Goal: Task Accomplishment & Management: Manage account settings

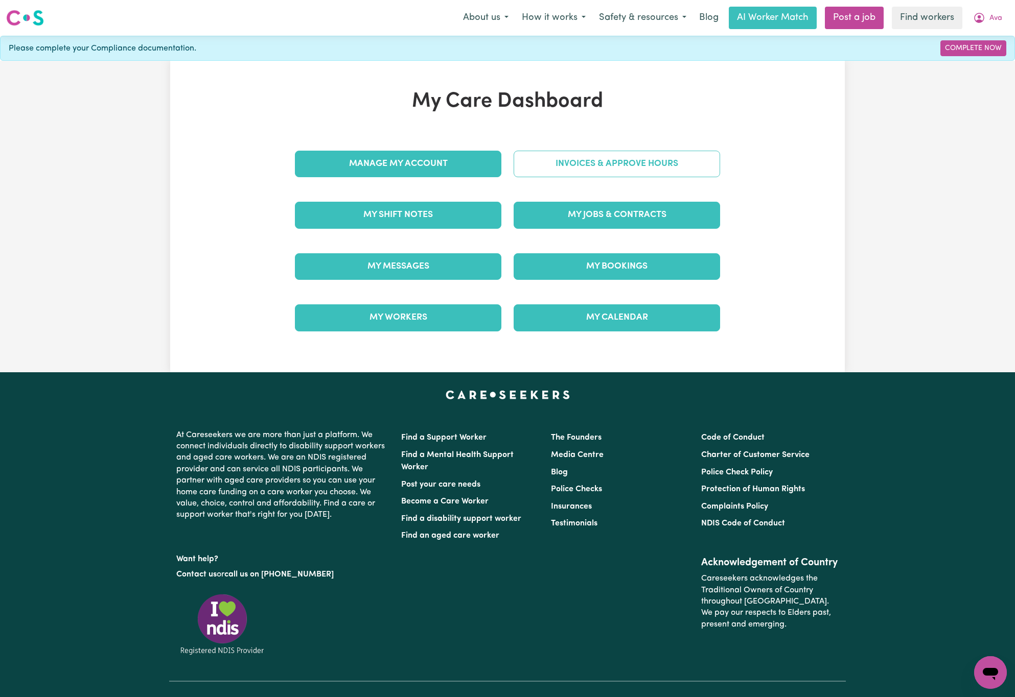
click at [672, 167] on link "Invoices & Approve Hours" at bounding box center [617, 164] width 206 height 27
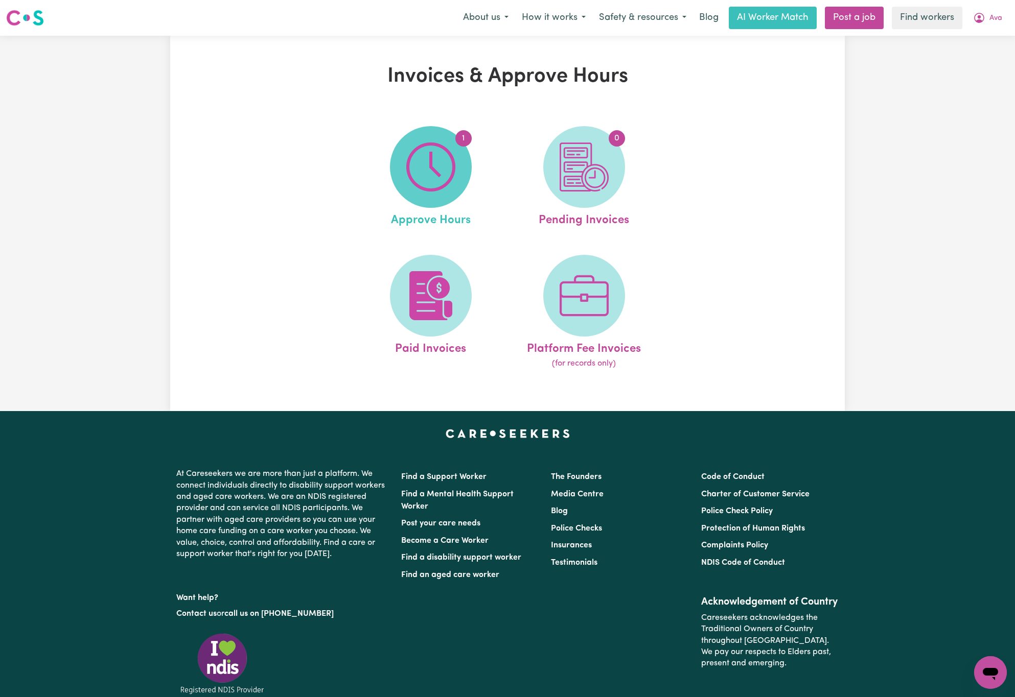
click at [421, 178] on img at bounding box center [430, 167] width 49 height 49
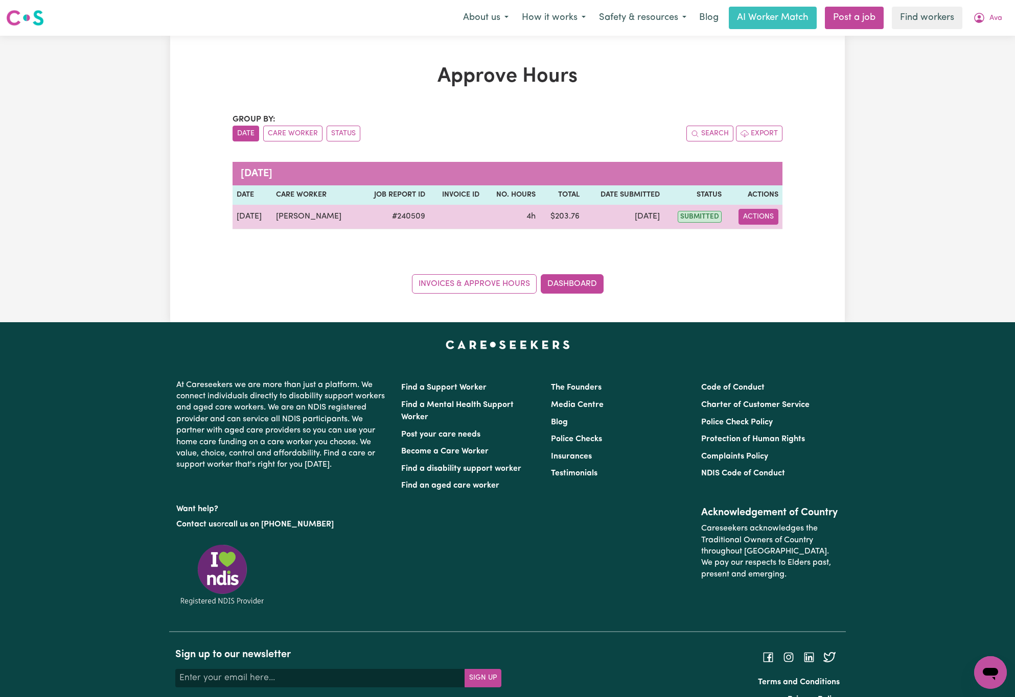
click at [750, 220] on button "Actions" at bounding box center [758, 217] width 40 height 16
click at [789, 239] on link "View Job Report" at bounding box center [784, 241] width 87 height 20
select select "pm"
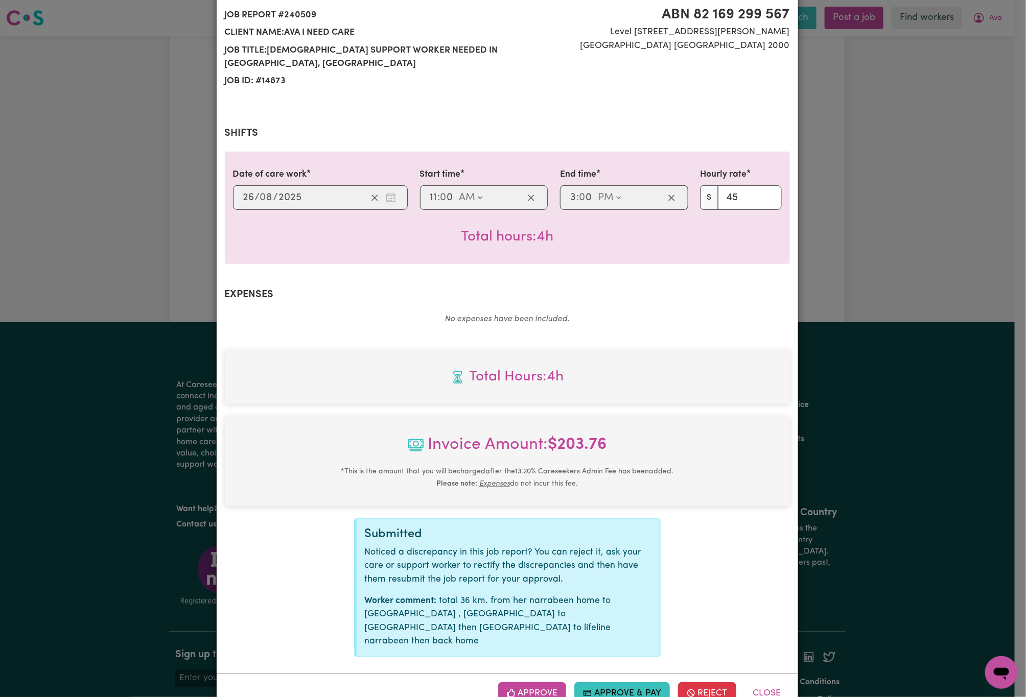
scroll to position [133, 0]
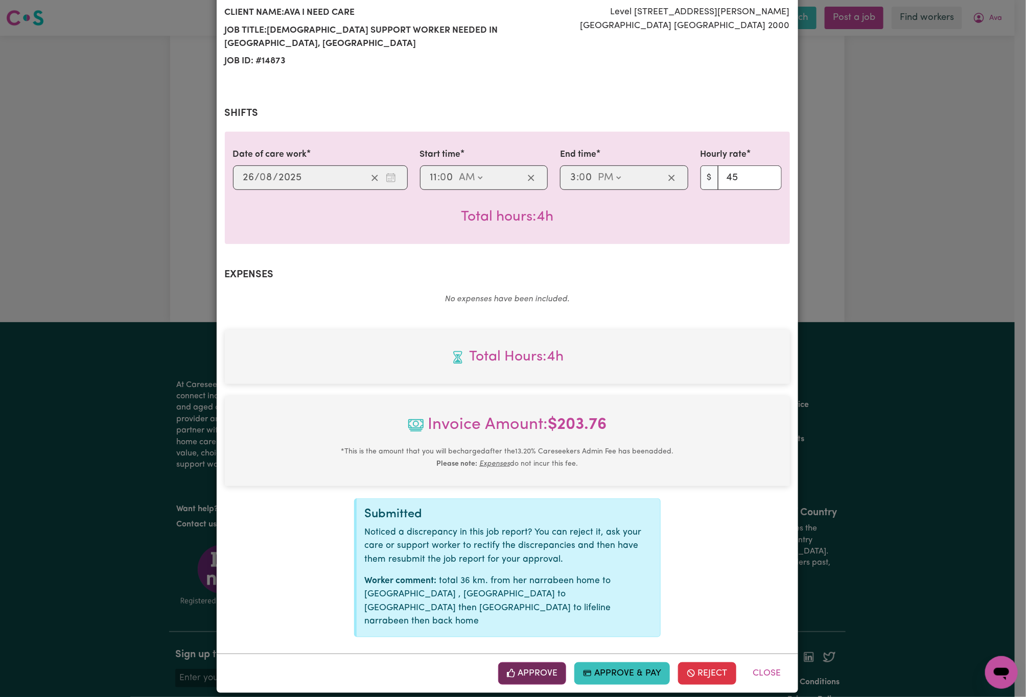
click at [537, 664] on button "Approve" at bounding box center [532, 674] width 68 height 22
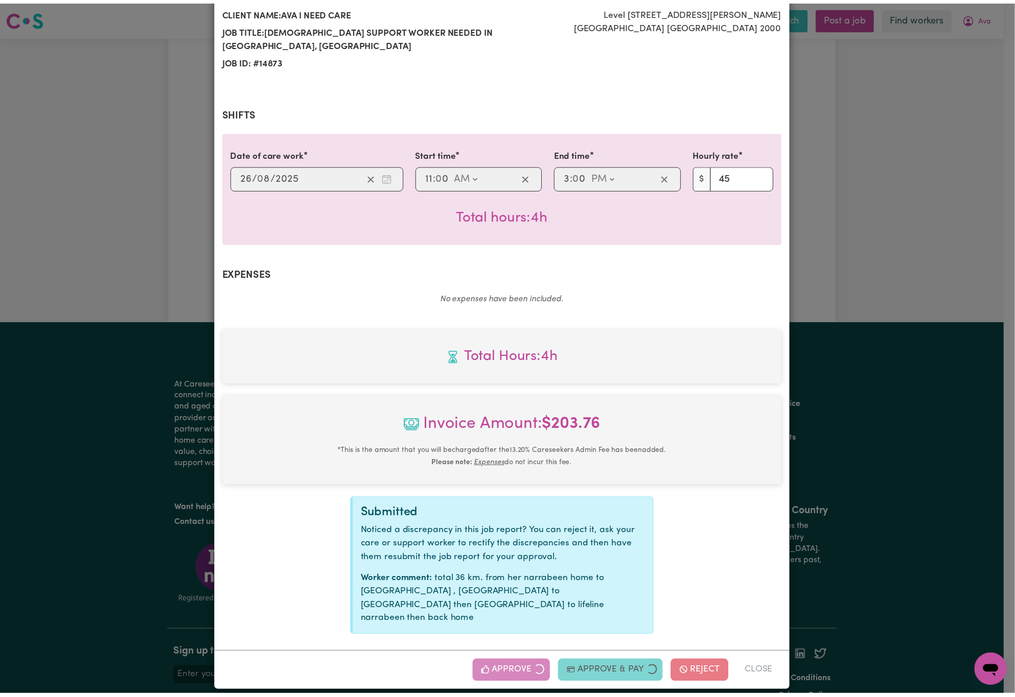
scroll to position [0, 0]
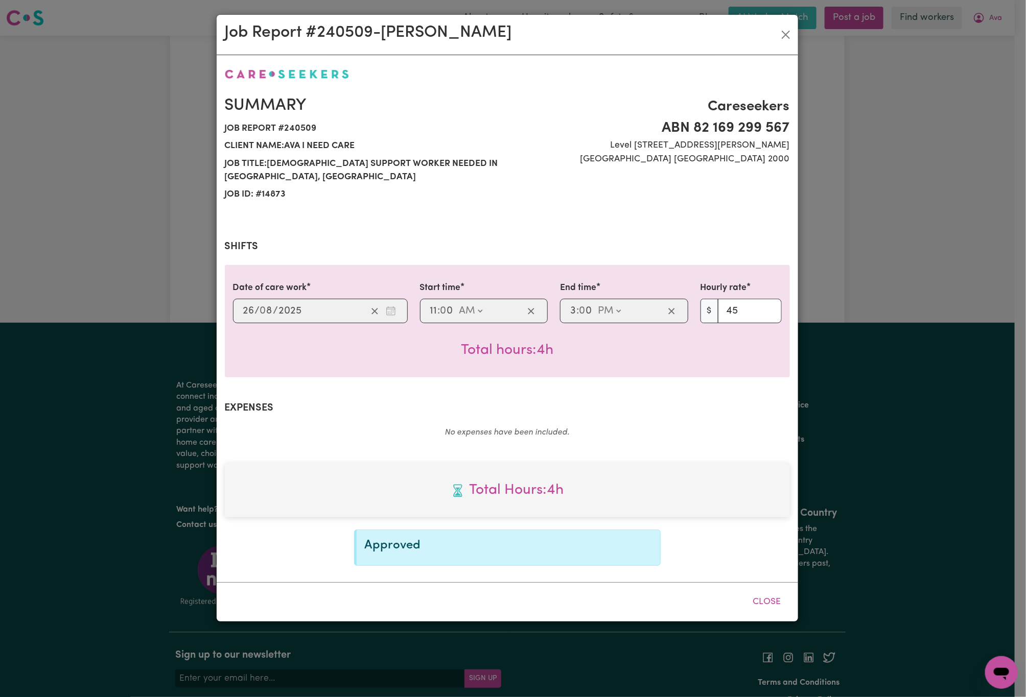
drag, startPoint x: 558, startPoint y: 22, endPoint x: 635, endPoint y: 40, distance: 78.7
click at [560, 22] on div "Job Report # 240509 - [PERSON_NAME]" at bounding box center [507, 35] width 581 height 40
click at [782, 37] on button "Close" at bounding box center [786, 35] width 16 height 16
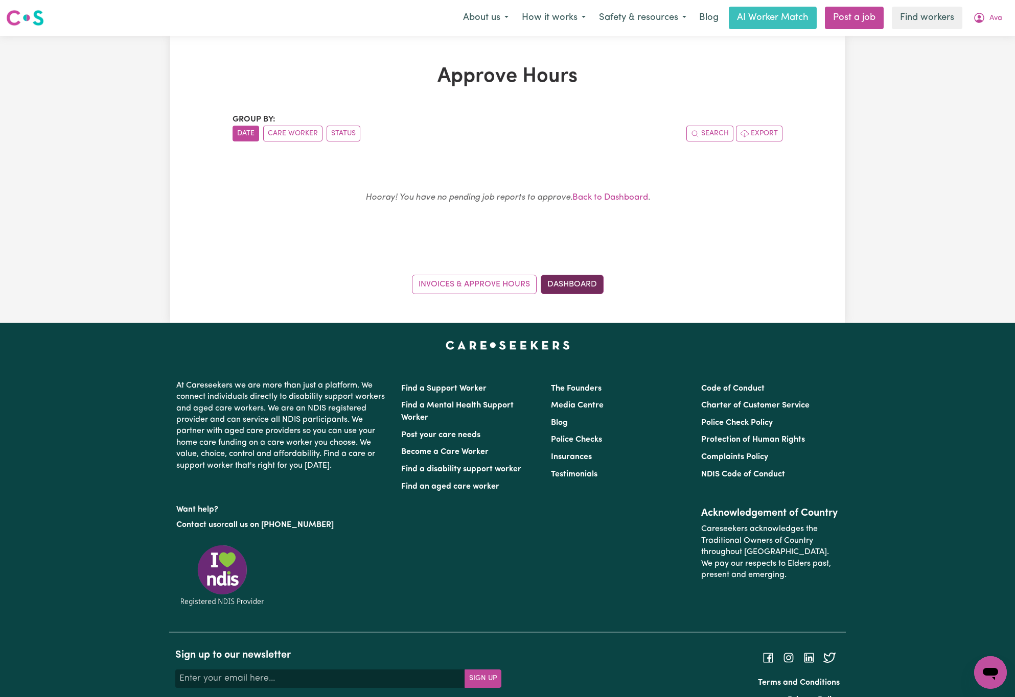
click at [592, 288] on link "Dashboard" at bounding box center [572, 284] width 63 height 19
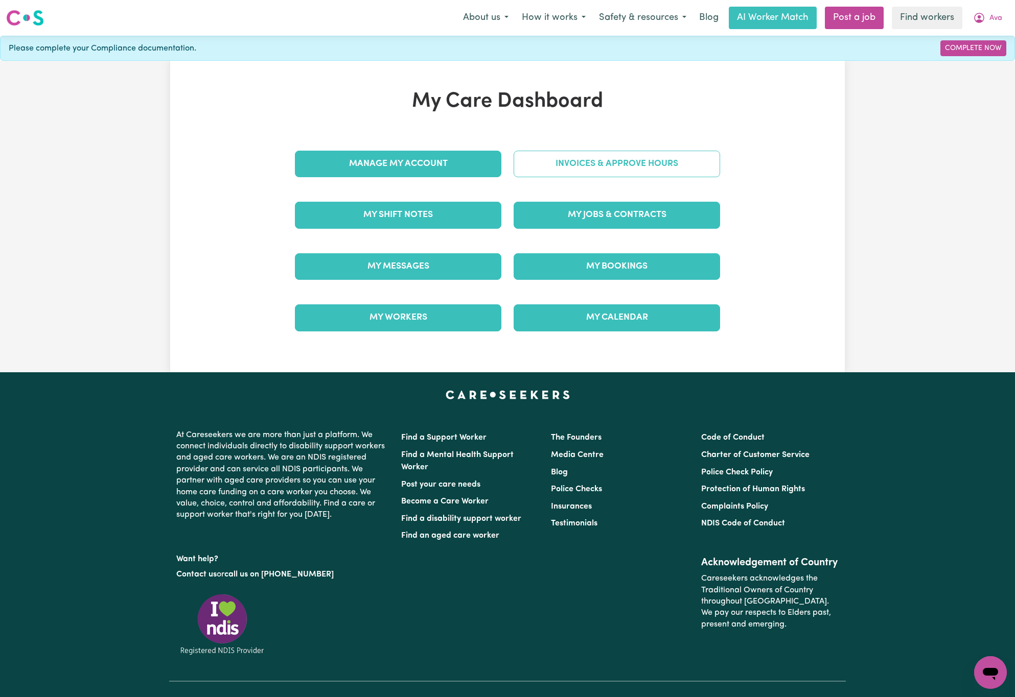
click at [680, 154] on link "Invoices & Approve Hours" at bounding box center [617, 164] width 206 height 27
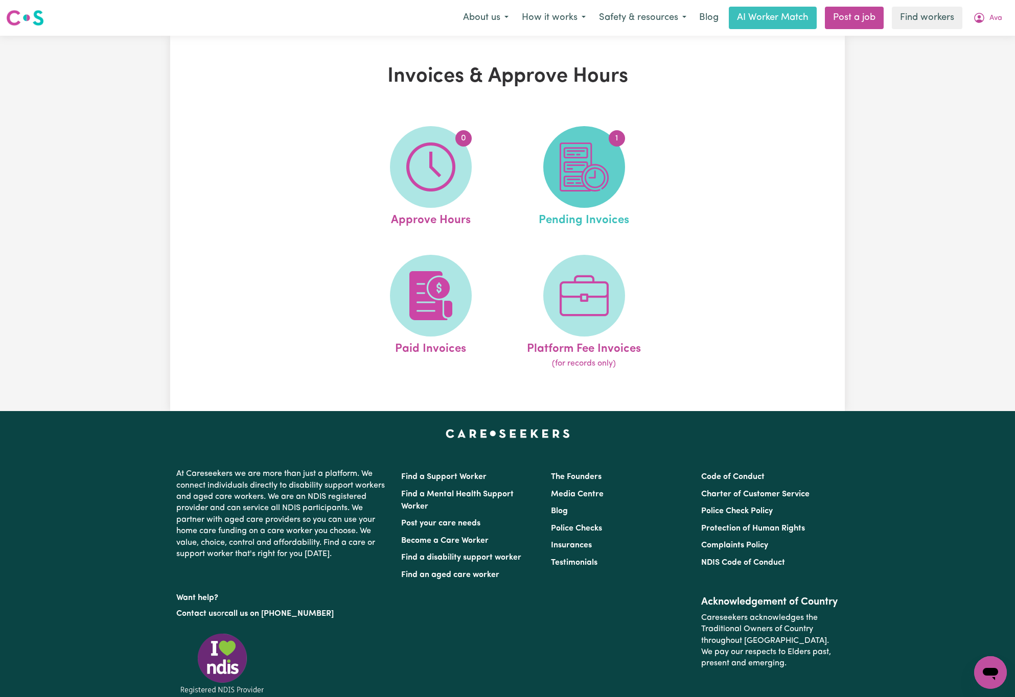
click at [606, 183] on img at bounding box center [584, 167] width 49 height 49
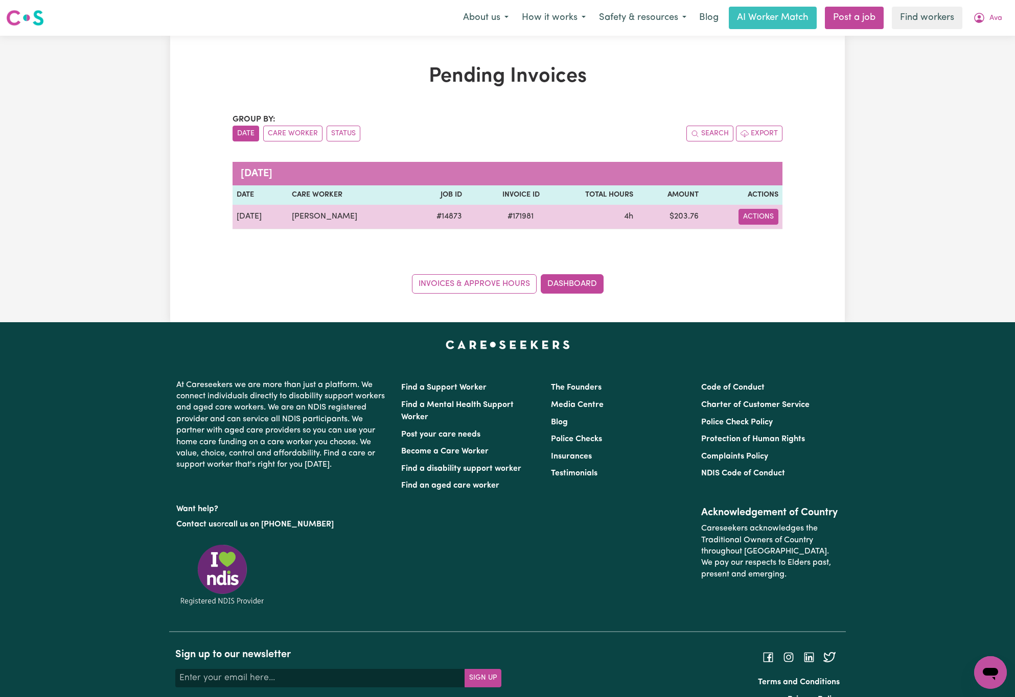
click at [764, 221] on button "Actions" at bounding box center [758, 217] width 40 height 16
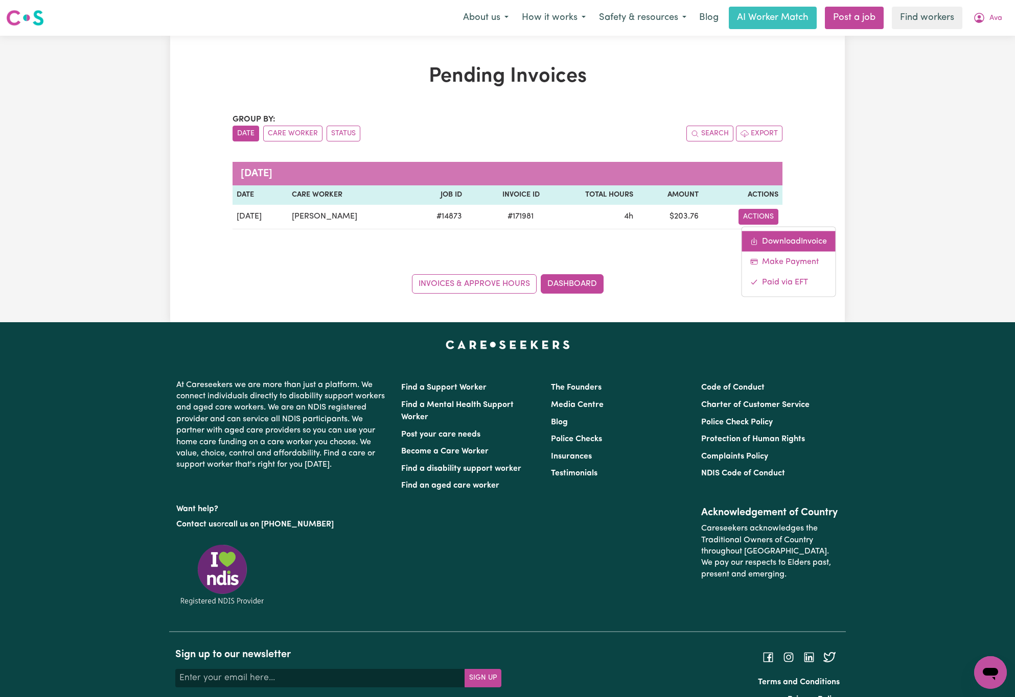
click at [778, 237] on link "Download Invoice" at bounding box center [788, 241] width 94 height 20
click at [987, 23] on button "Ava" at bounding box center [987, 17] width 42 height 21
click at [989, 36] on link "My Dashboard" at bounding box center [967, 39] width 81 height 19
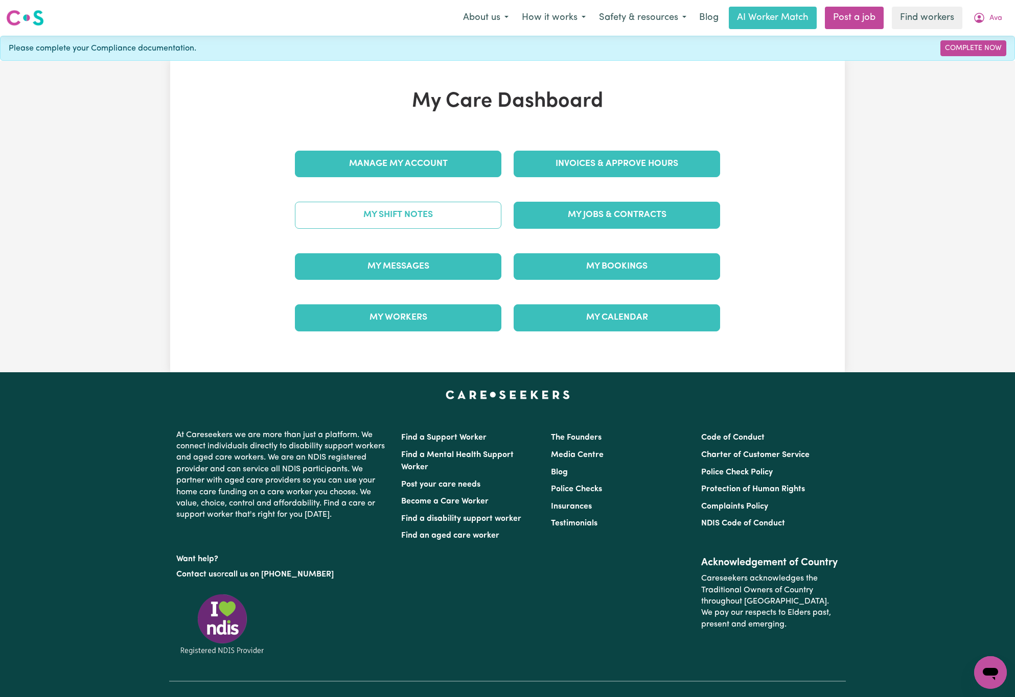
click at [461, 215] on link "My Shift Notes" at bounding box center [398, 215] width 206 height 27
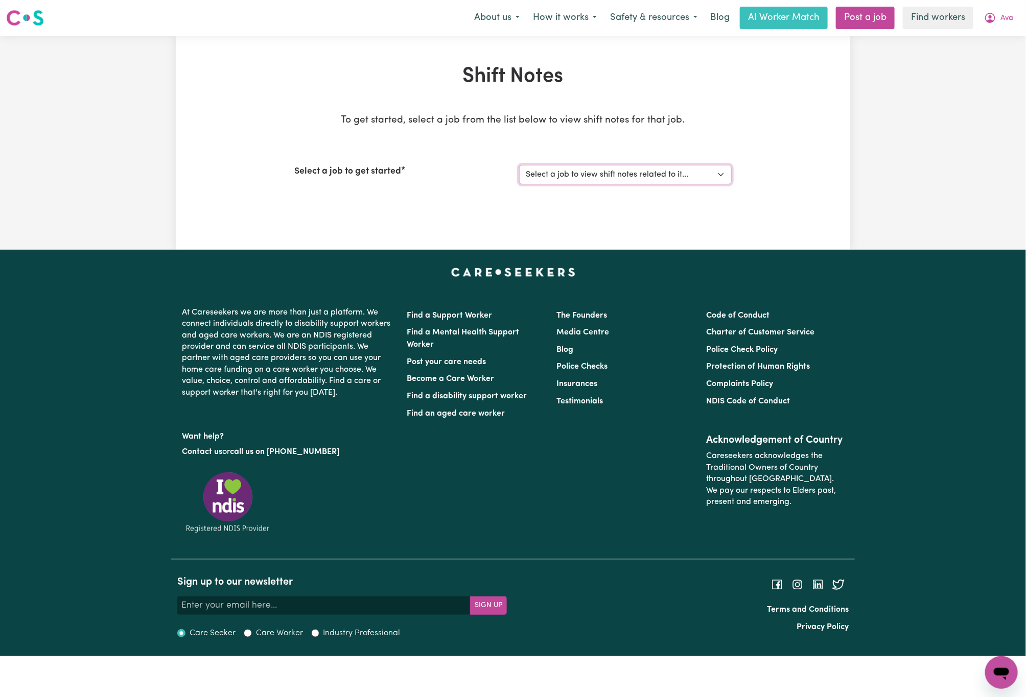
click at [569, 179] on select "Select a job to view shift notes related to it... [DEMOGRAPHIC_DATA] Support Wo…" at bounding box center [625, 174] width 213 height 19
select select "14873"
click at [519, 165] on select "Select a job to view shift notes related to it... [DEMOGRAPHIC_DATA] Support Wo…" at bounding box center [625, 174] width 213 height 19
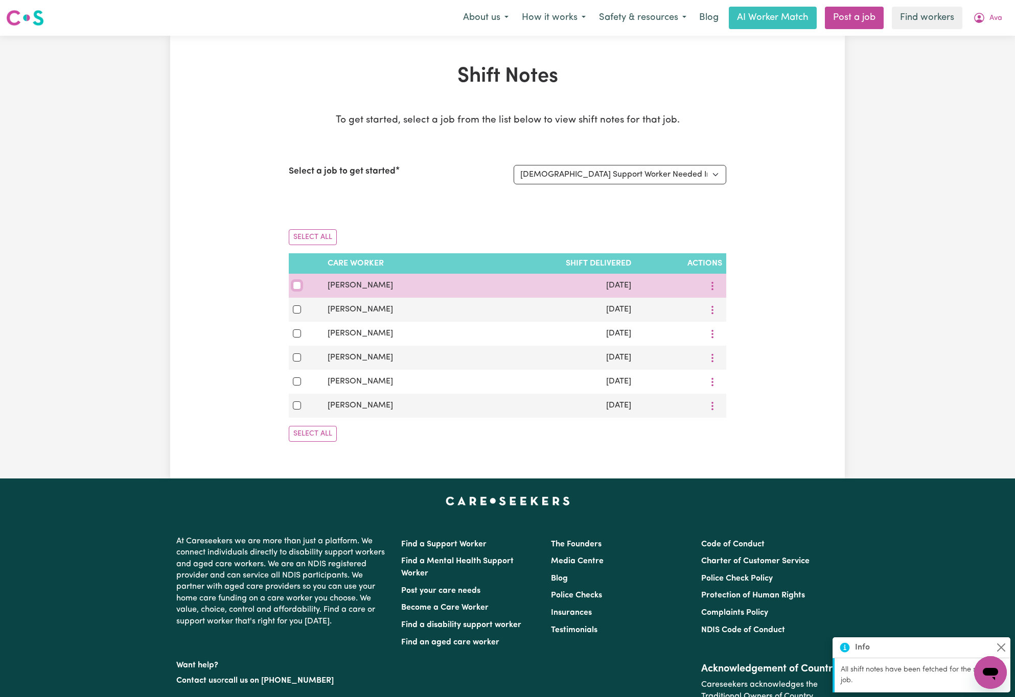
drag, startPoint x: 297, startPoint y: 290, endPoint x: 313, endPoint y: 290, distance: 15.3
click at [299, 289] on input "checkbox" at bounding box center [297, 286] width 8 height 8
checkbox input "true"
click at [710, 287] on button "More options" at bounding box center [712, 286] width 19 height 16
click at [722, 327] on link "Download" at bounding box center [748, 330] width 84 height 20
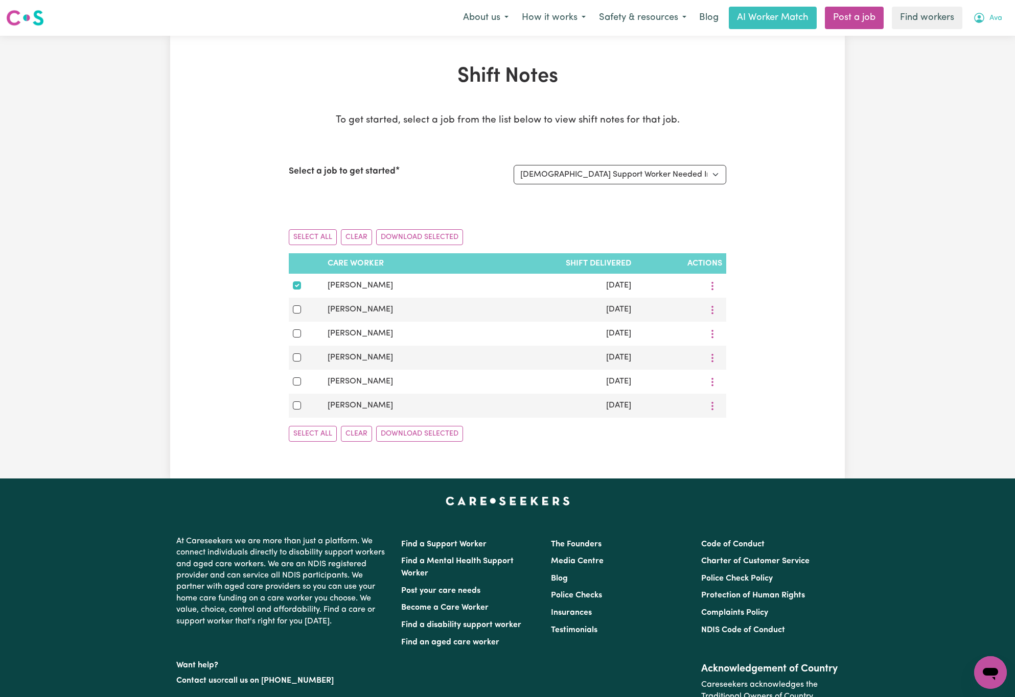
click at [985, 21] on icon "My Account" at bounding box center [979, 18] width 12 height 12
click at [987, 54] on link "Logout" at bounding box center [967, 58] width 81 height 19
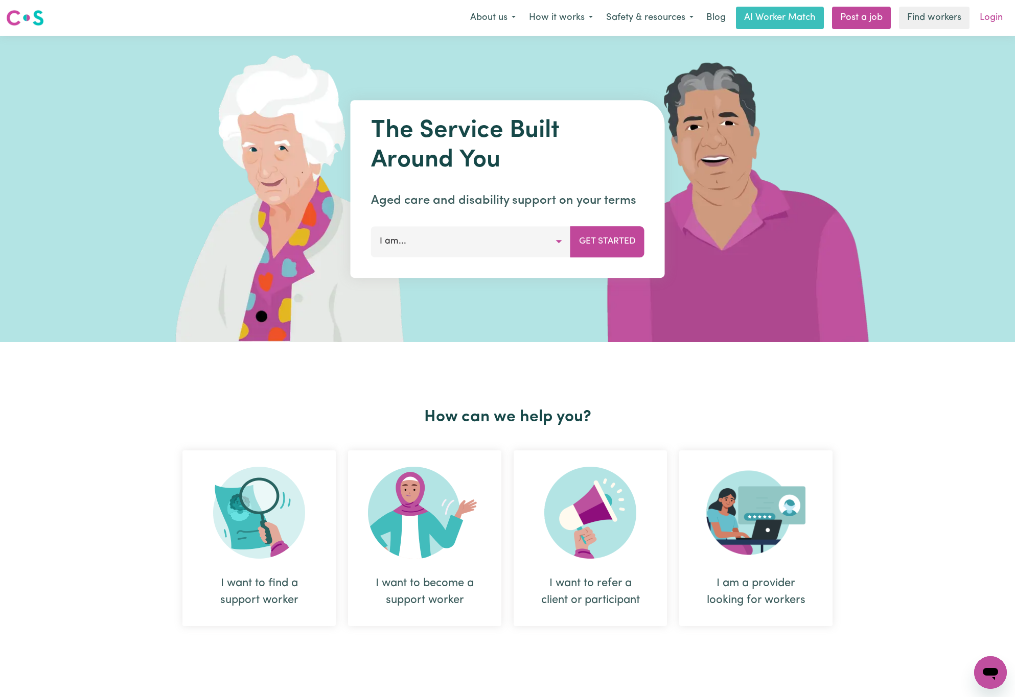
click at [986, 20] on link "Login" at bounding box center [990, 18] width 35 height 22
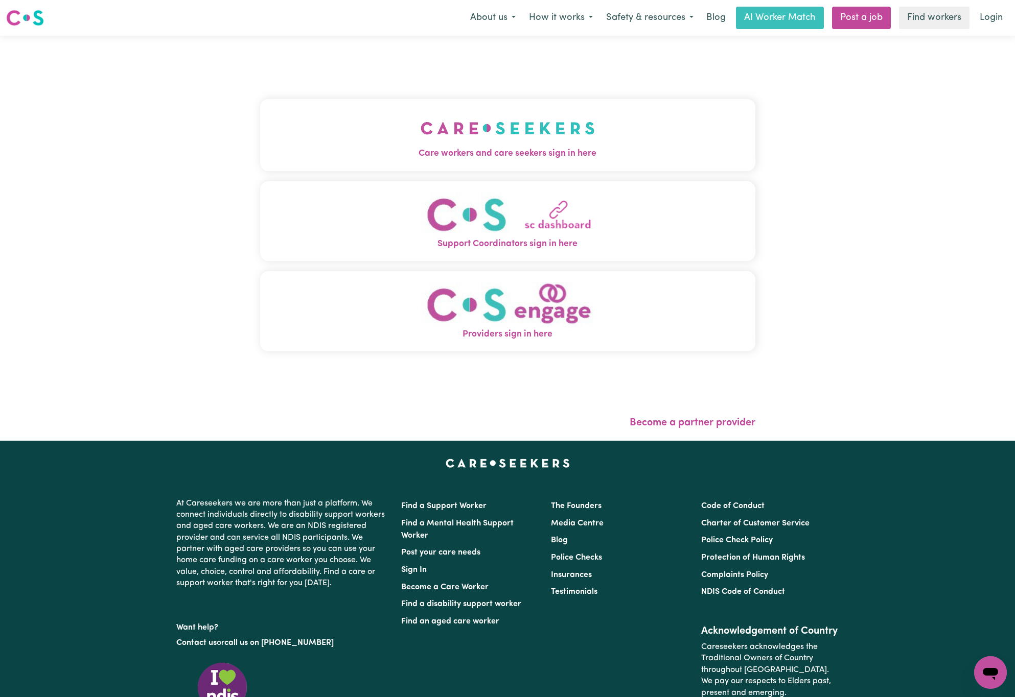
click at [495, 135] on img "Care workers and care seekers sign in here" at bounding box center [508, 128] width 174 height 38
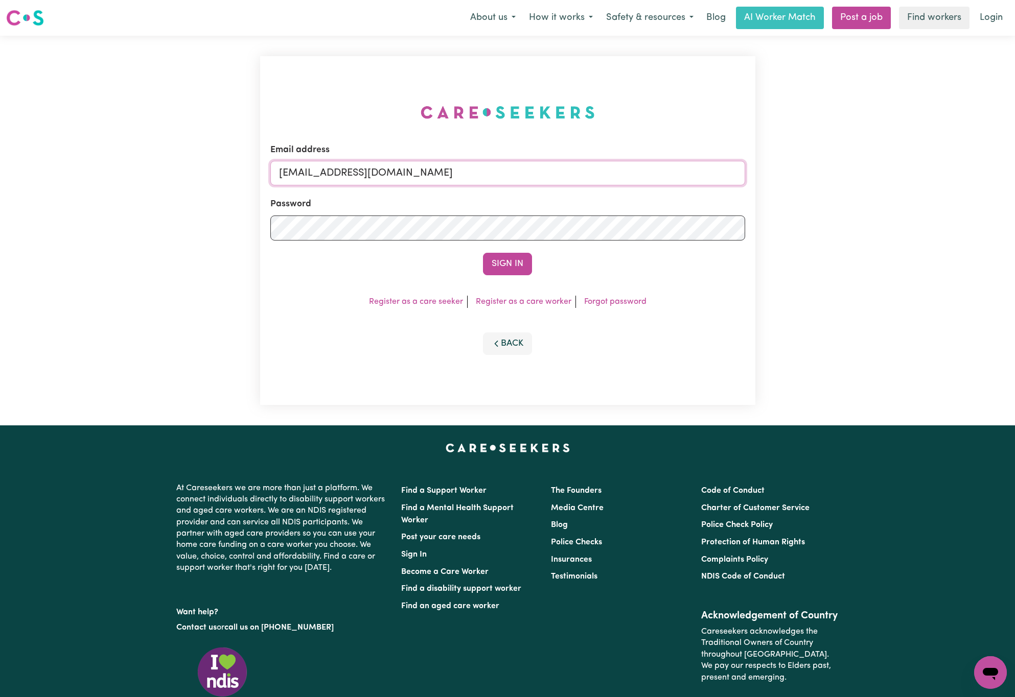
drag, startPoint x: 330, startPoint y: 172, endPoint x: 930, endPoint y: 175, distance: 600.9
click at [930, 175] on div "Email address [EMAIL_ADDRESS][DOMAIN_NAME] Password Sign In Register as a care …" at bounding box center [507, 231] width 1015 height 390
paste input "[EMAIL_ADDRESS][DOMAIN_NAME]"
type input "superuser~[EMAIL_ADDRESS][DOMAIN_NAME]"
click at [483, 253] on button "Sign In" at bounding box center [507, 264] width 49 height 22
